Goal: Task Accomplishment & Management: Complete application form

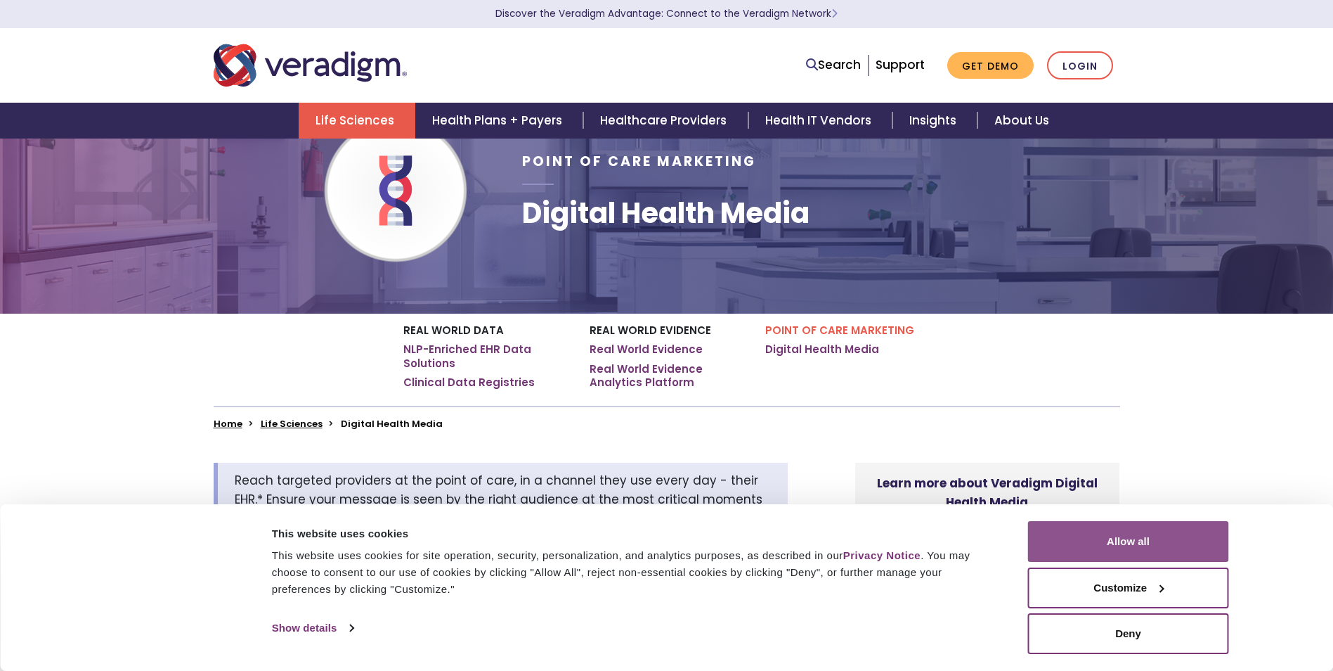
click at [1086, 527] on button "Allow all" at bounding box center [1128, 541] width 201 height 41
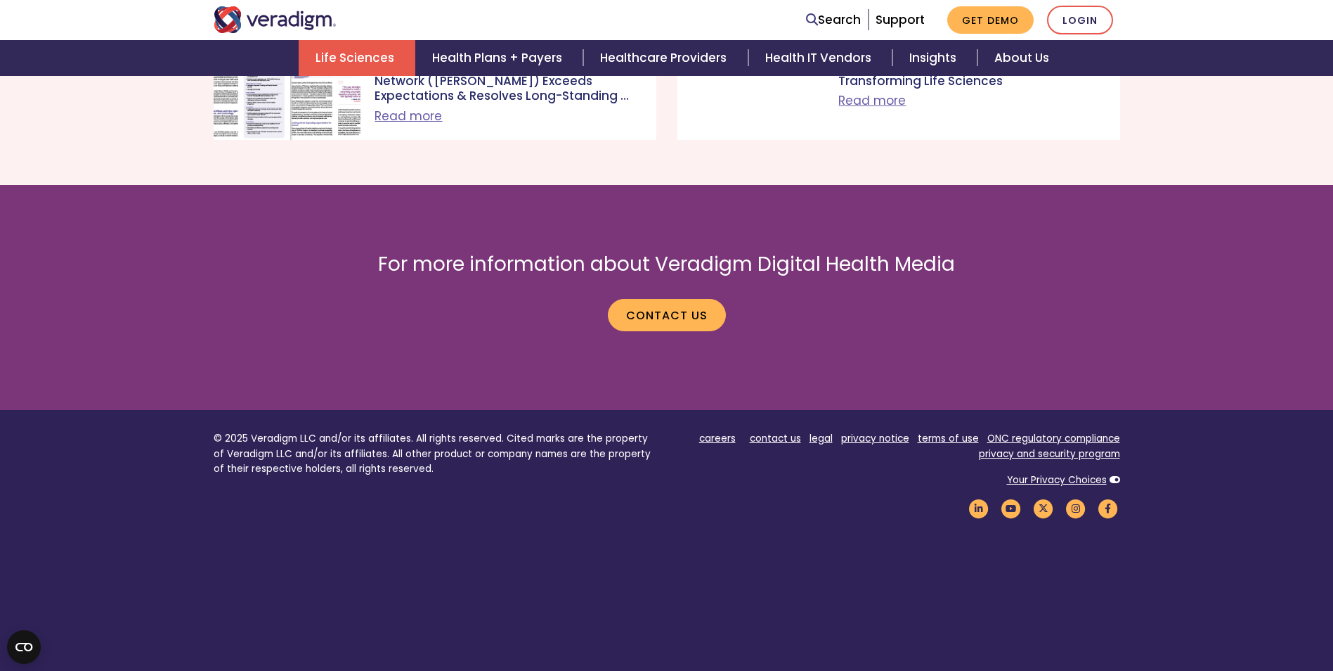
scroll to position [4925, 0]
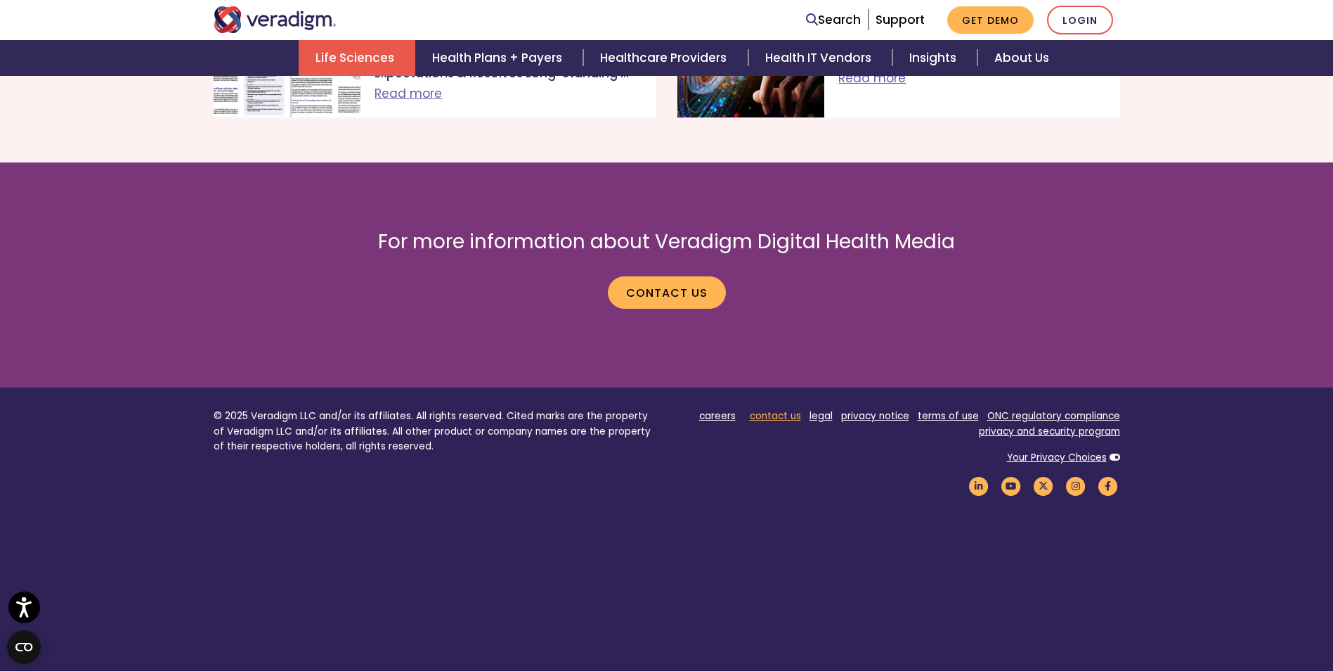
click at [794, 409] on link "contact us" at bounding box center [775, 415] width 51 height 13
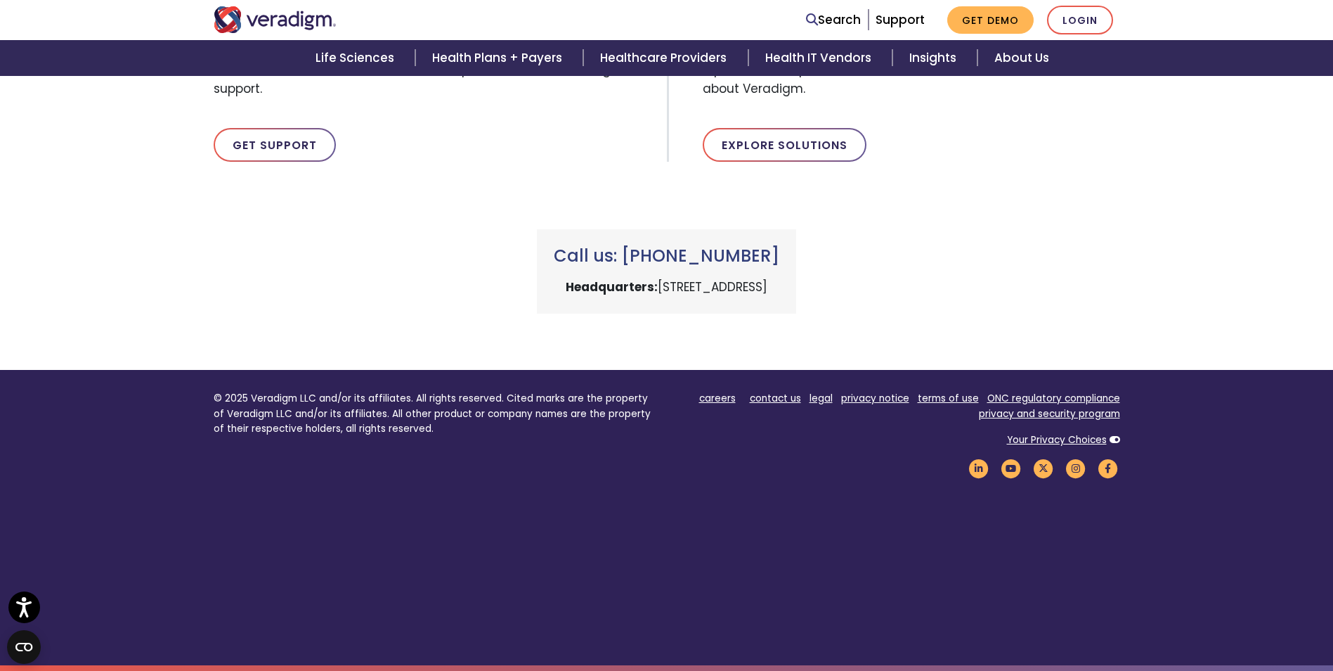
scroll to position [53, 0]
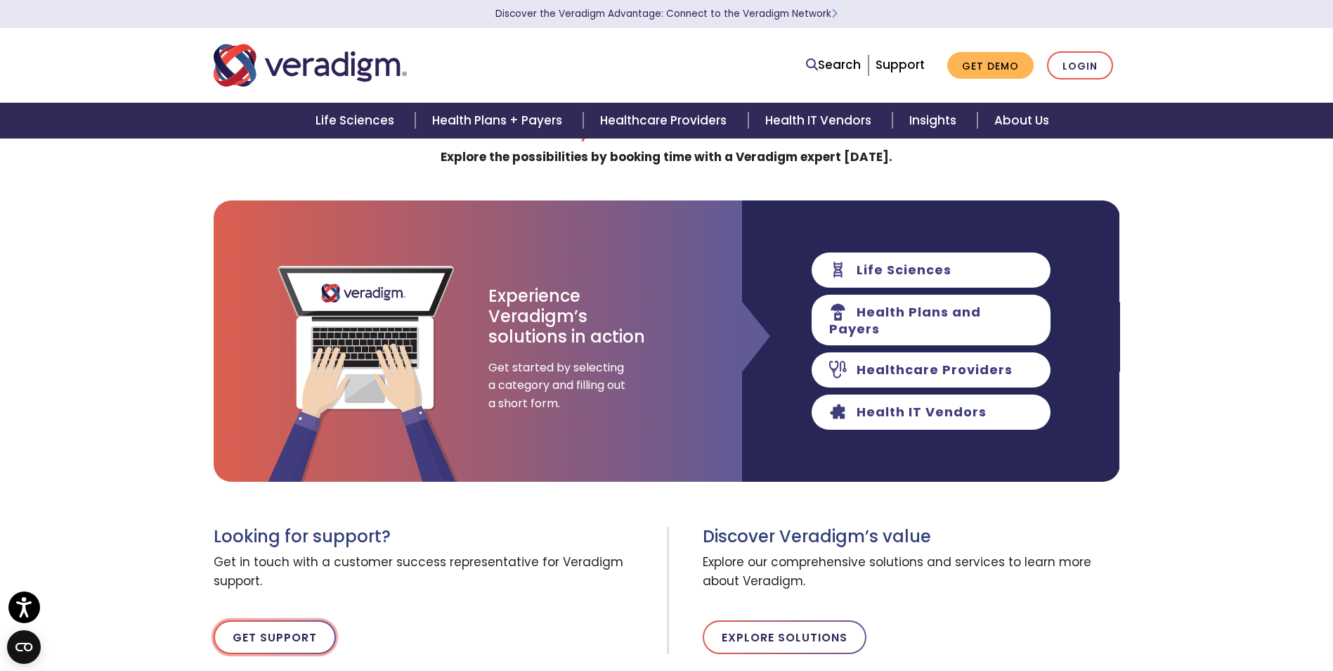
click at [314, 633] on link "Get Support" at bounding box center [275, 637] width 122 height 34
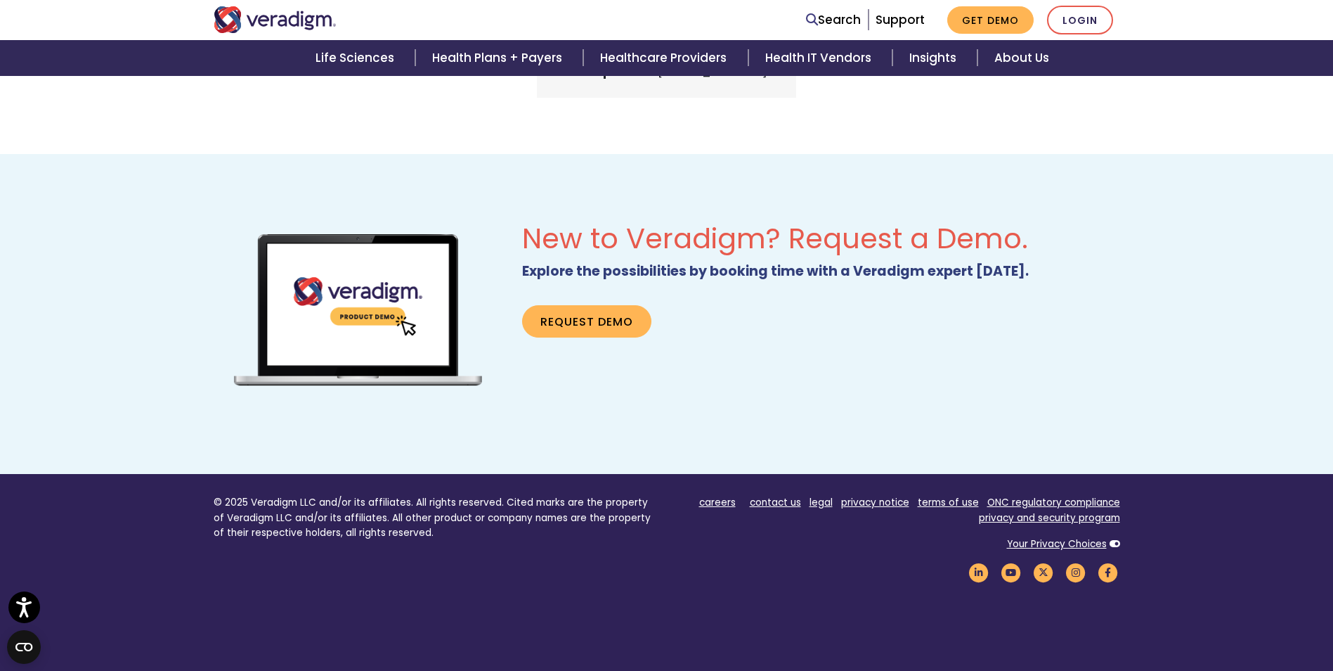
scroll to position [884, 0]
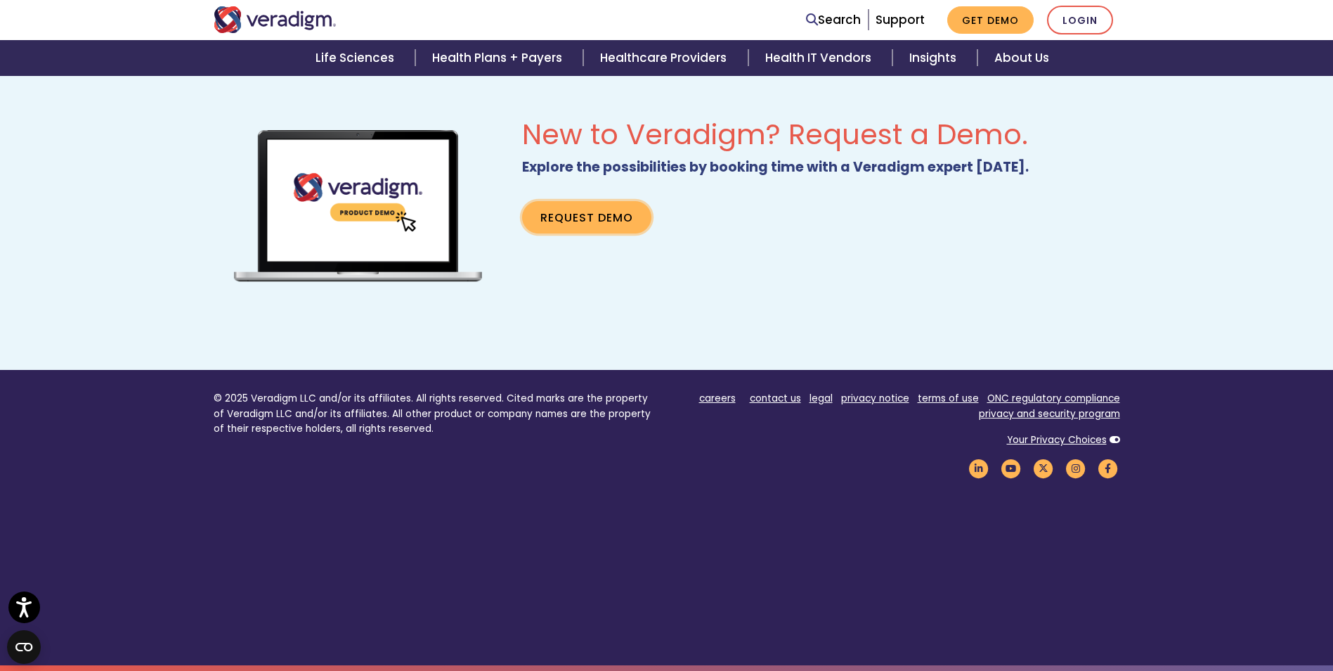
click at [592, 215] on link "Request Demo" at bounding box center [586, 217] width 129 height 32
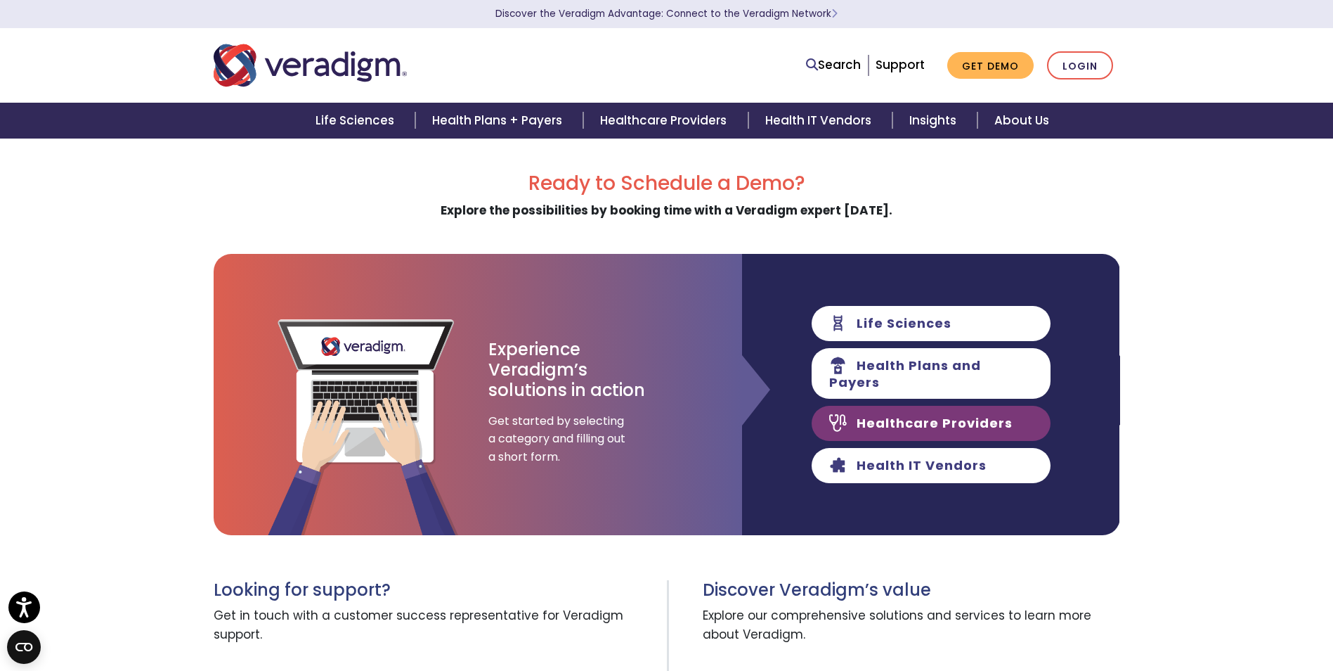
click at [917, 415] on link "Healthcare Providers" at bounding box center [931, 423] width 239 height 35
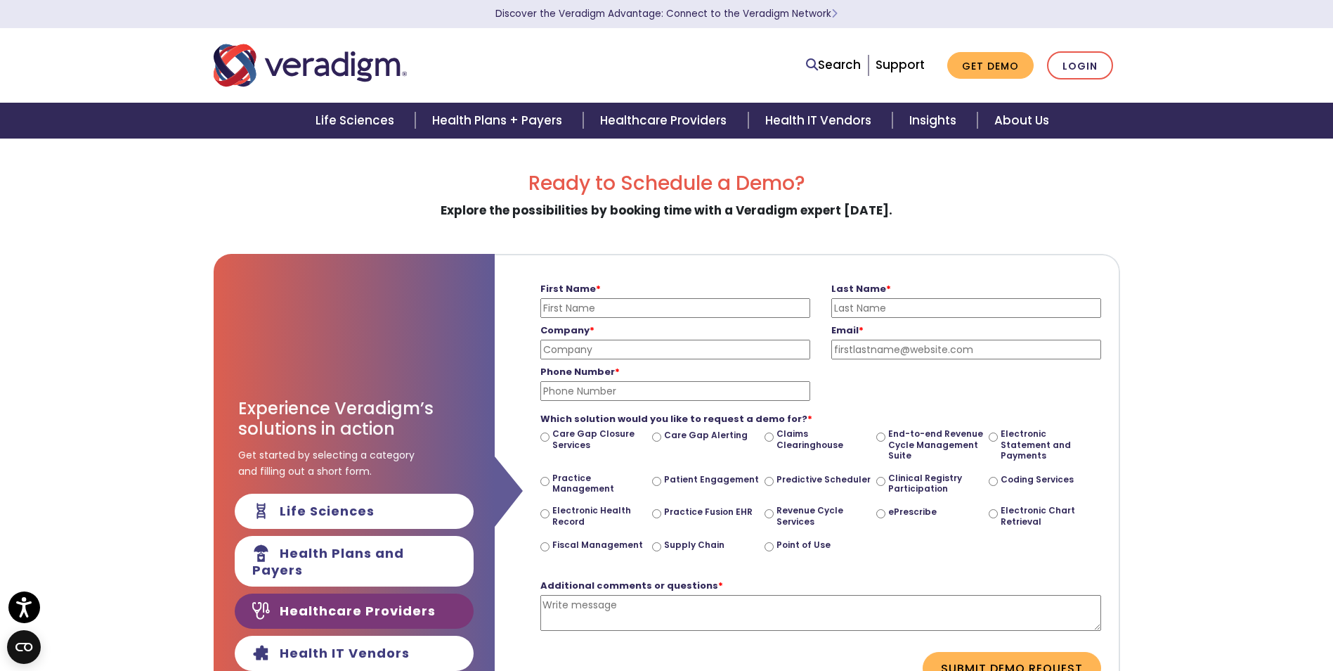
click at [597, 299] on input "First Name *" at bounding box center [676, 308] width 270 height 20
type input "Lauren"
type input "[PERSON_NAME]"
click at [630, 337] on label "Company *" at bounding box center [676, 330] width 270 height 15
click at [630, 340] on input "[PERSON_NAME]" at bounding box center [676, 350] width 270 height 20
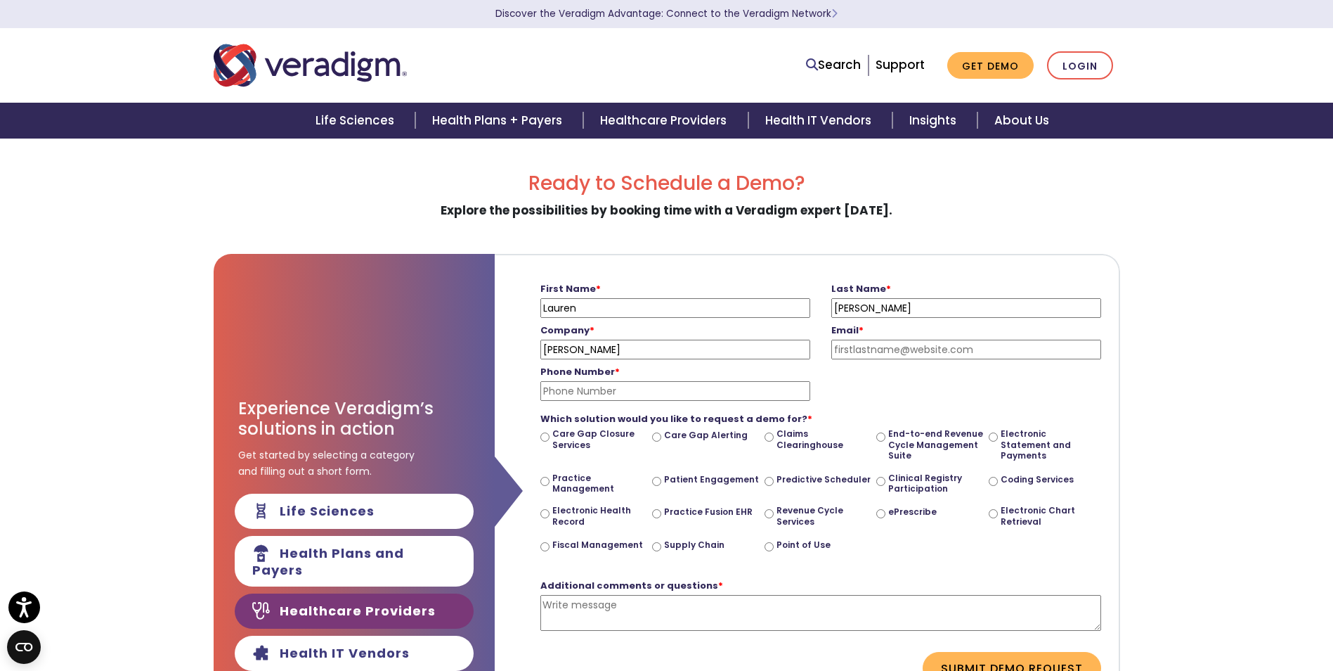
click at [625, 344] on input "[PERSON_NAME]" at bounding box center [676, 350] width 270 height 20
click at [899, 344] on input "Email *" at bounding box center [967, 350] width 270 height 20
click at [705, 356] on input "[PERSON_NAME]" at bounding box center [676, 350] width 270 height 20
type input "Edelman DXI"
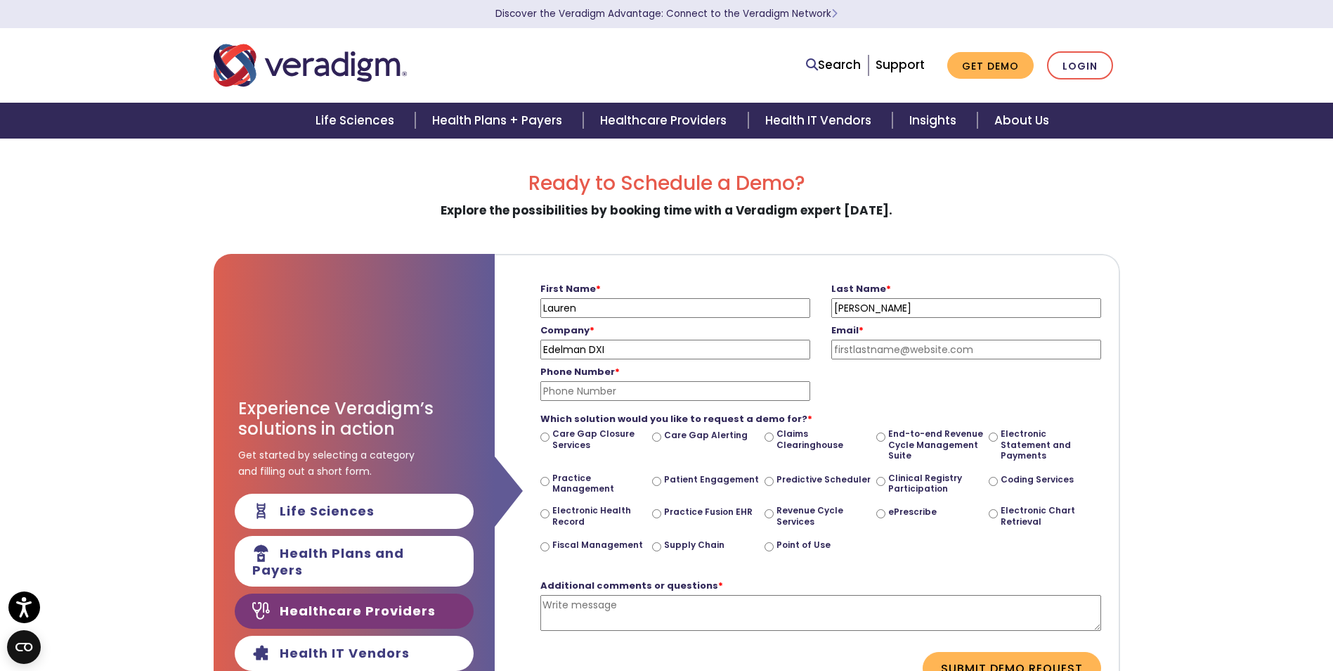
type input "[EMAIL_ADDRESS][PERSON_NAME][DOMAIN_NAME]"
type input "4438129112"
click at [773, 545] on input "Point of Use" at bounding box center [769, 546] width 9 height 9
radio input "true"
click at [737, 616] on textarea "Additional comments or questions *" at bounding box center [821, 613] width 561 height 36
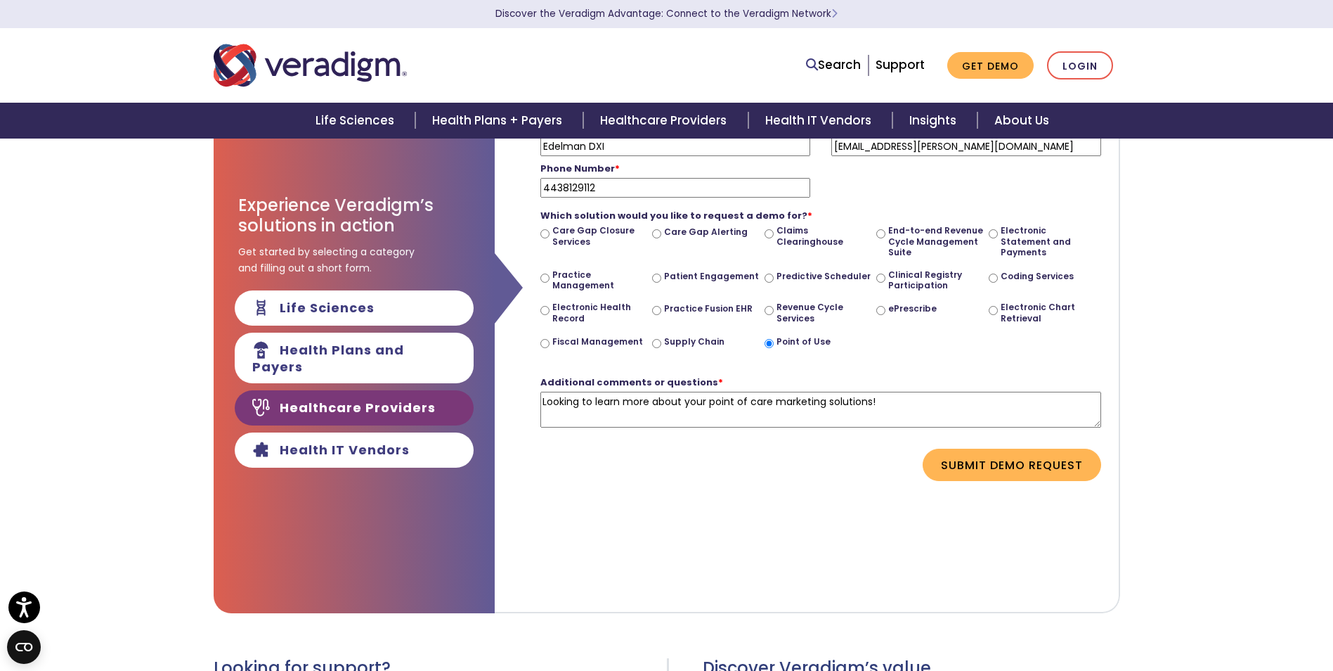
scroll to position [211, 0]
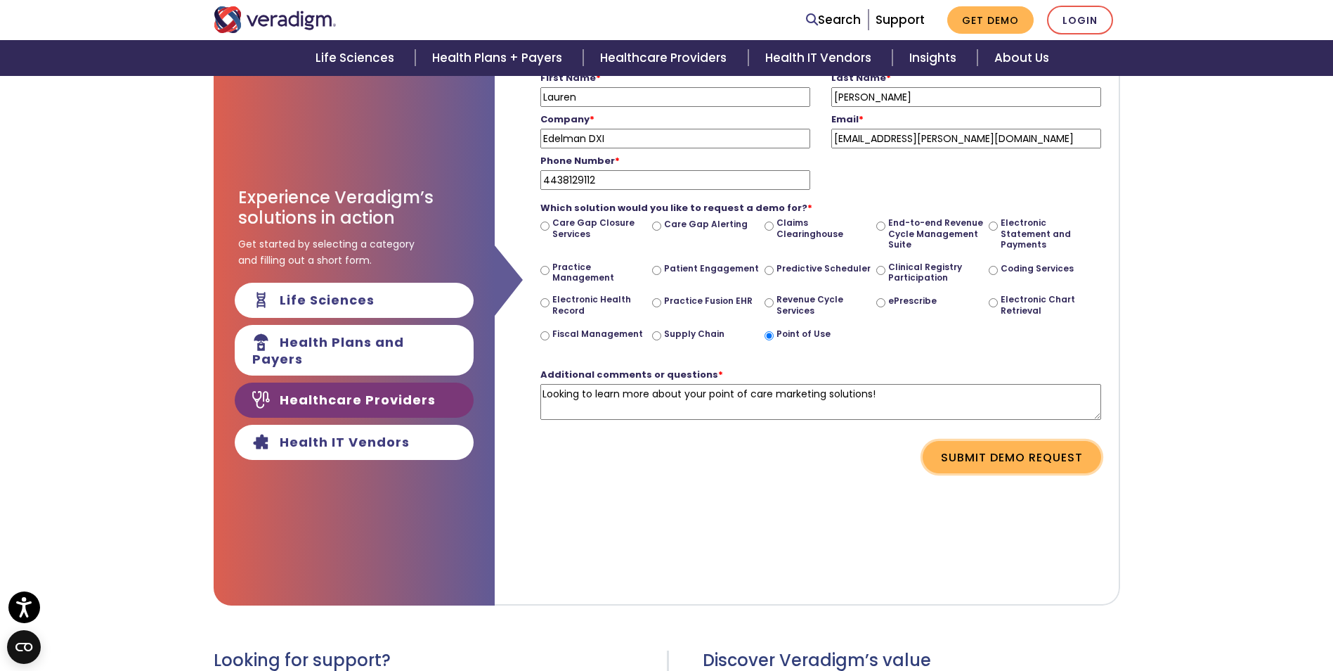
type textarea "Looking to learn more about your point of care marketing solutions!"
click at [996, 463] on button "Submit Demo Request" at bounding box center [1012, 457] width 179 height 32
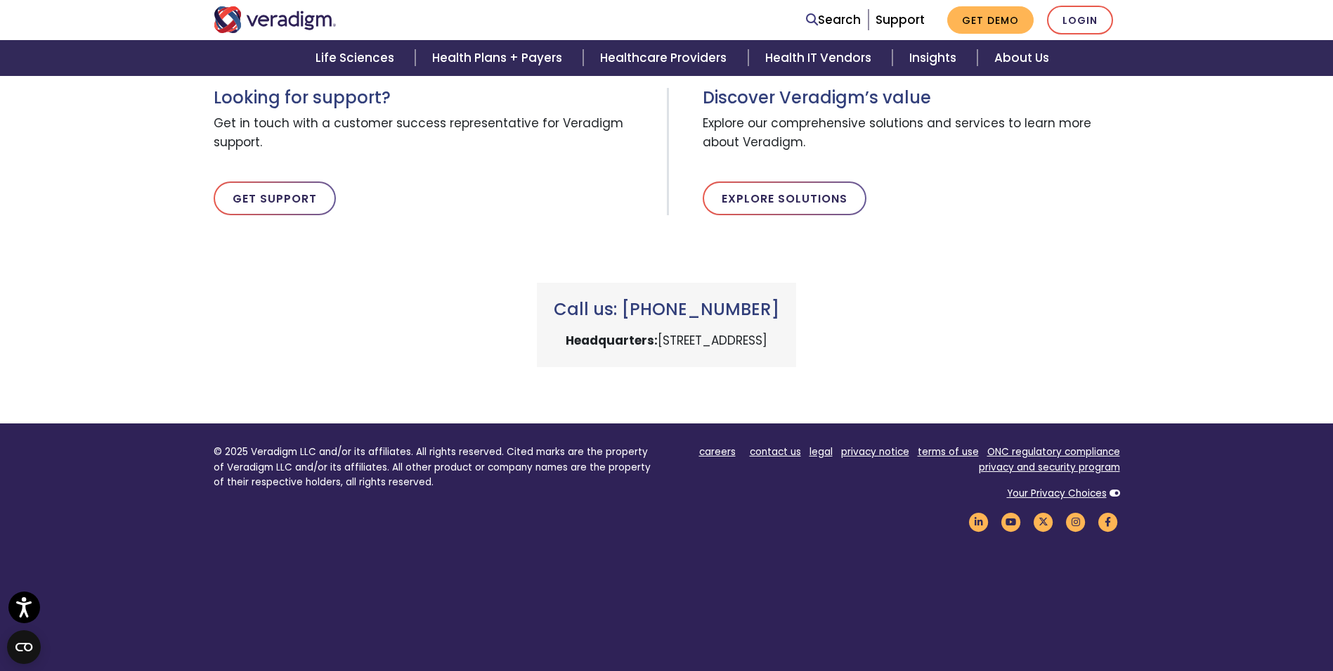
scroll to position [0, 0]
